Goal: Task Accomplishment & Management: Manage account settings

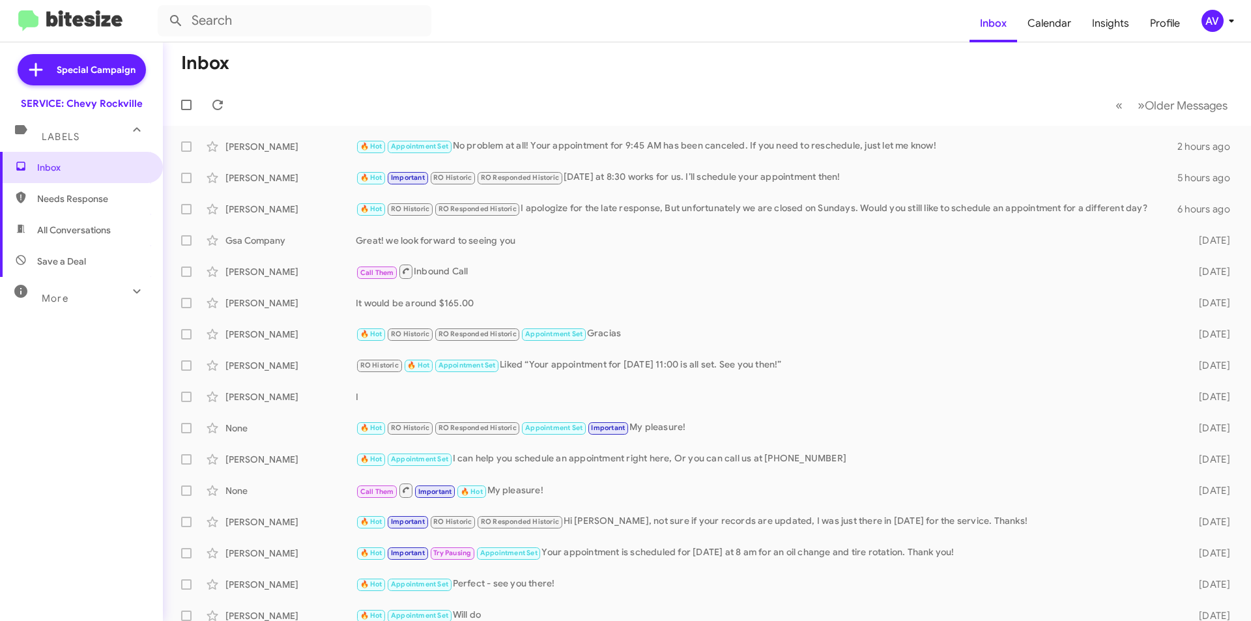
click at [1210, 15] on div "AV" at bounding box center [1212, 21] width 22 height 22
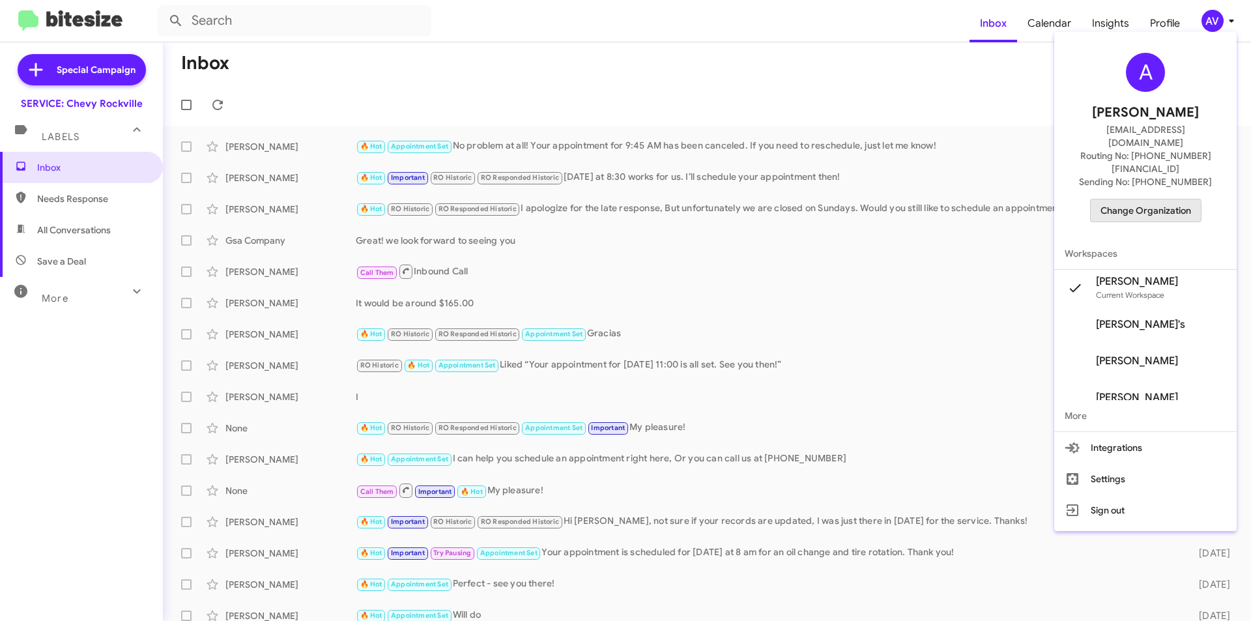
click at [1143, 199] on span "Change Organization" at bounding box center [1145, 210] width 91 height 22
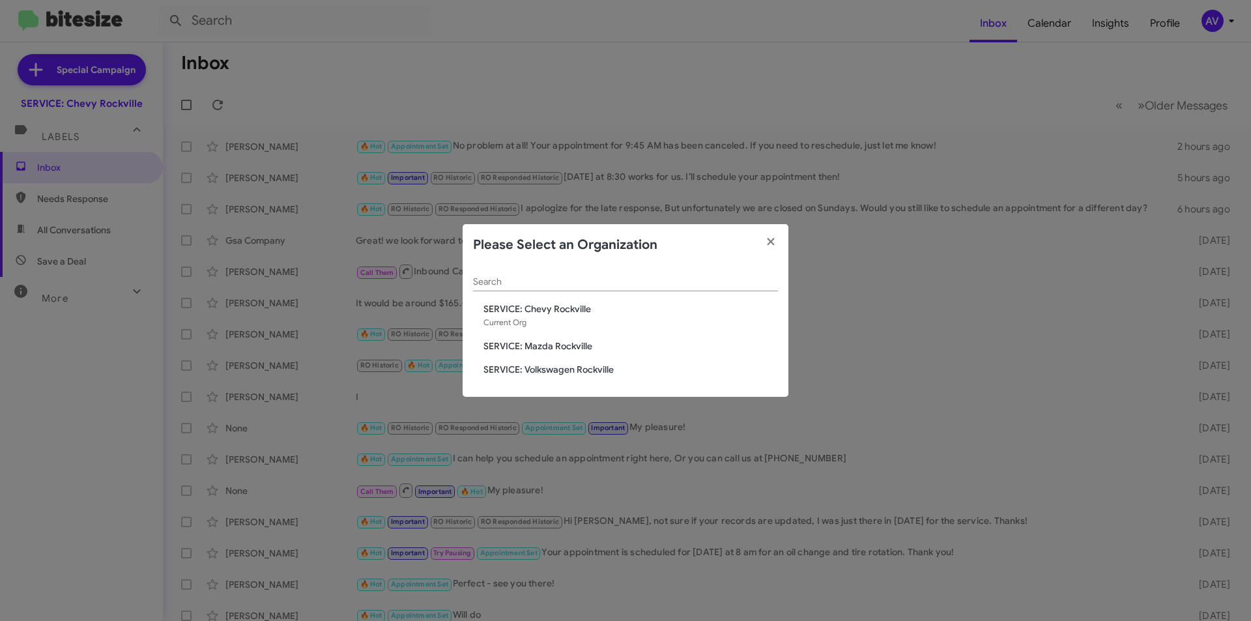
click at [583, 345] on span "SERVICE: Mazda Rockville" at bounding box center [630, 345] width 294 height 13
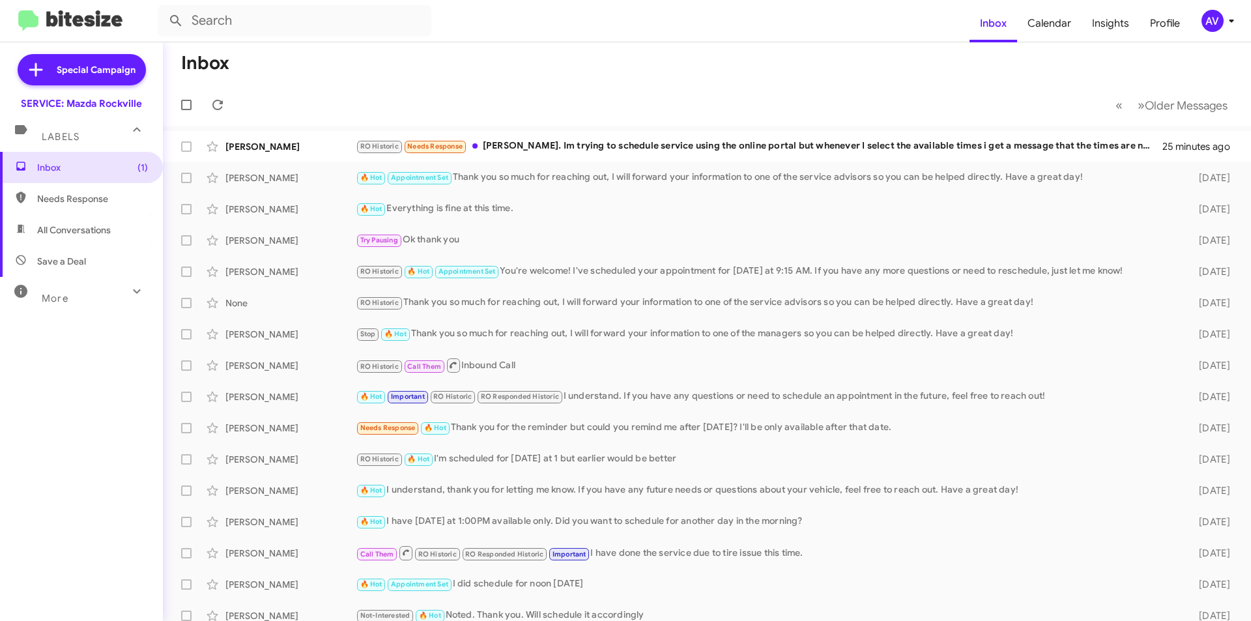
click at [1209, 19] on div "AV" at bounding box center [1212, 21] width 22 height 22
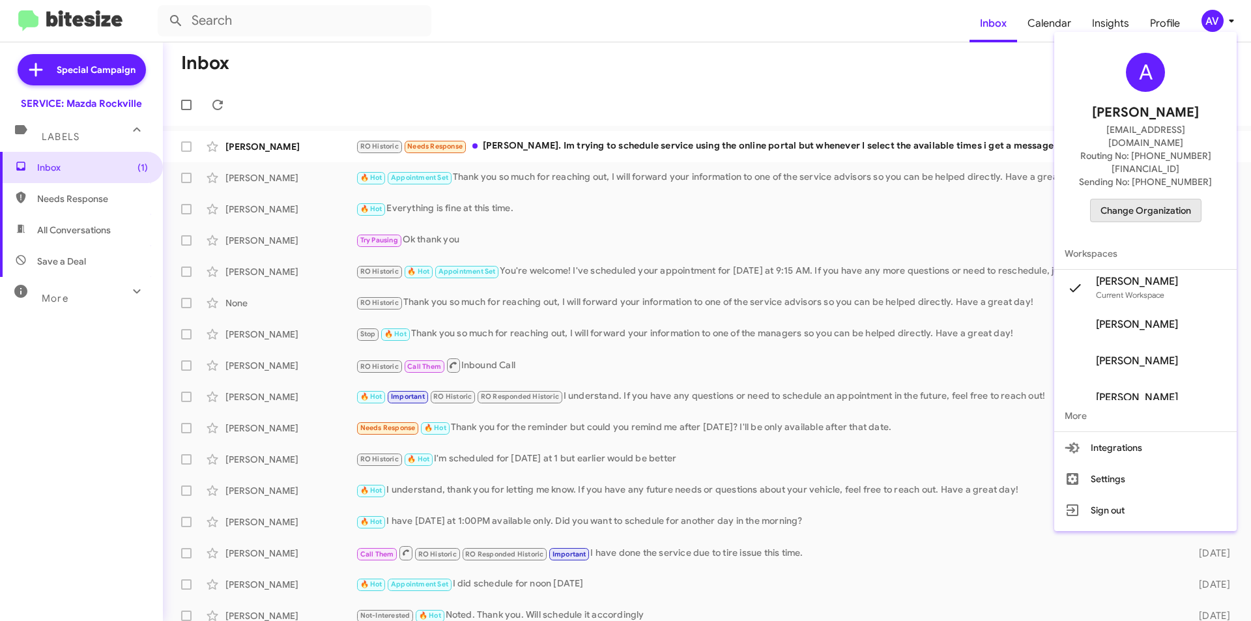
click at [1145, 199] on span "Change Organization" at bounding box center [1145, 210] width 91 height 22
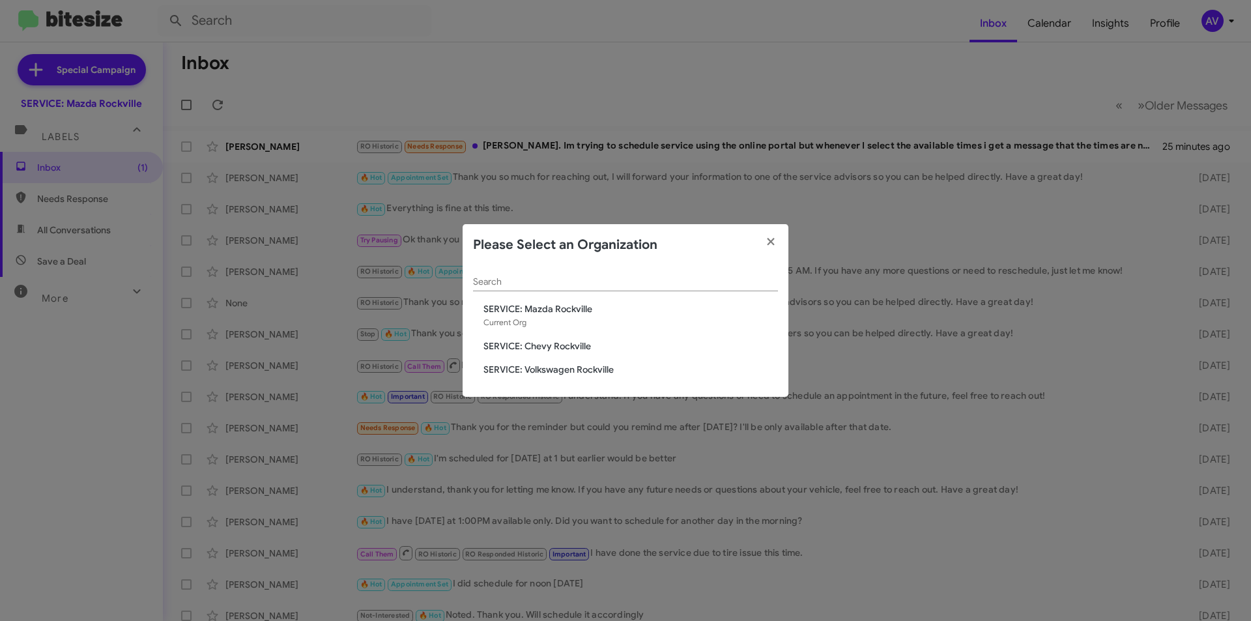
click at [559, 345] on span "SERVICE: Chevy Rockville" at bounding box center [630, 345] width 294 height 13
